Goal: Find specific page/section: Find specific page/section

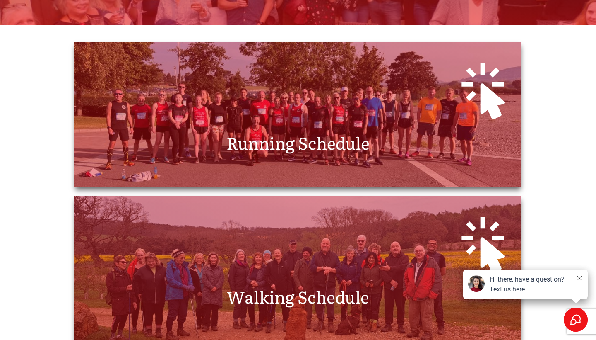
scroll to position [235, 0]
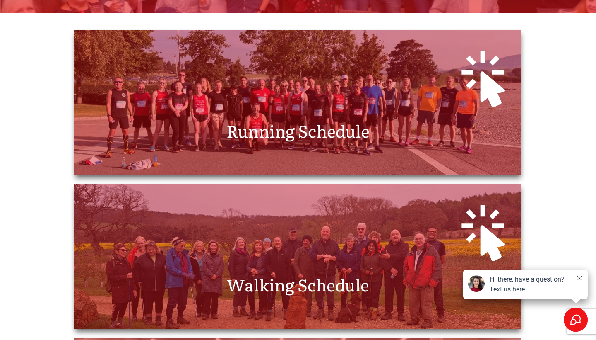
click at [285, 137] on span "Running Schedule" at bounding box center [298, 130] width 143 height 24
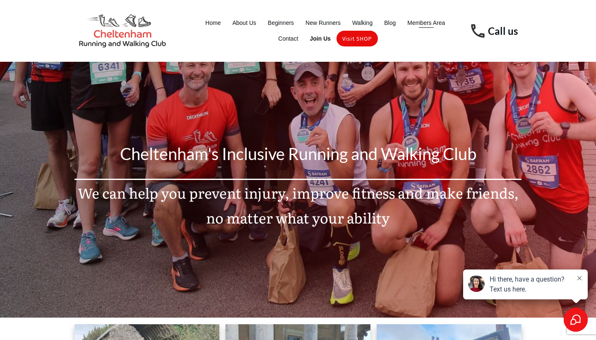
click at [423, 22] on span "Members Area" at bounding box center [427, 23] width 38 height 12
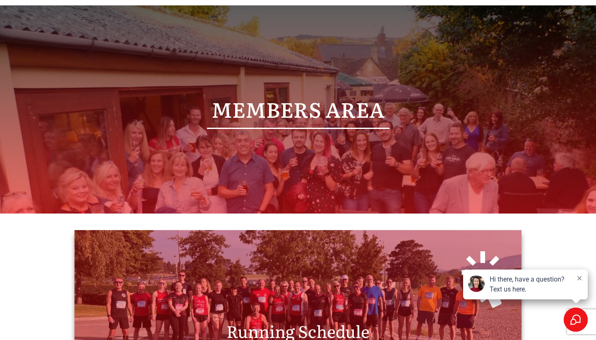
scroll to position [37, 0]
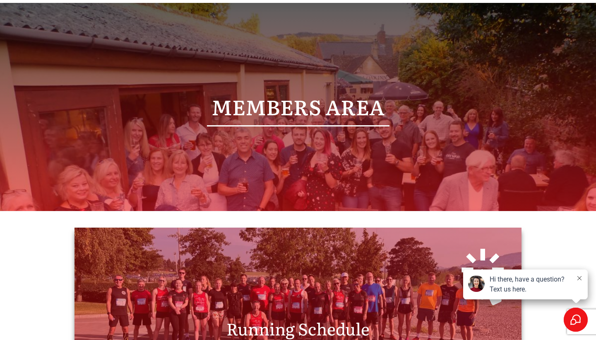
click at [581, 276] on icon at bounding box center [580, 278] width 4 height 4
click at [279, 267] on div at bounding box center [298, 274] width 431 height 77
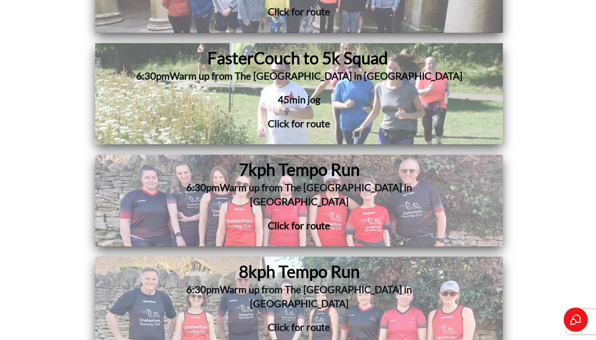
scroll to position [5128, 0]
click at [296, 219] on span "Click for route" at bounding box center [299, 225] width 63 height 12
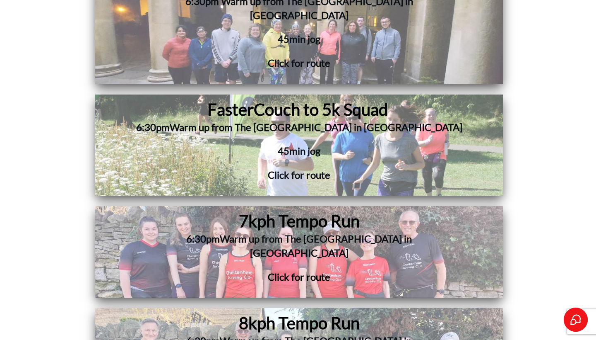
scroll to position [5072, 0]
